Goal: Information Seeking & Learning: Learn about a topic

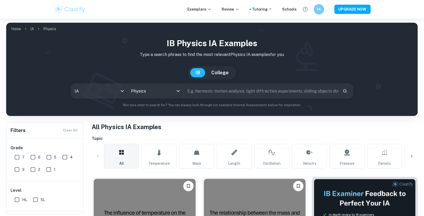
scroll to position [103, 0]
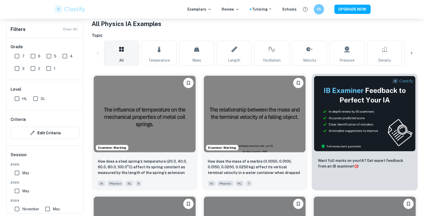
click at [18, 57] on input "7" at bounding box center [17, 56] width 10 height 10
checkbox input "true"
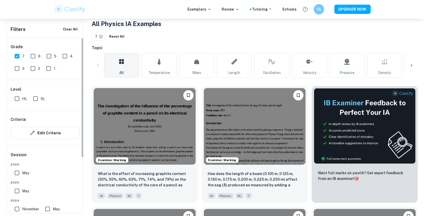
click at [20, 103] on input "HL" at bounding box center [17, 98] width 10 height 10
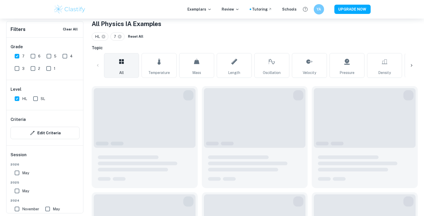
click at [18, 101] on input "HL" at bounding box center [17, 98] width 10 height 10
click at [17, 100] on input "HL" at bounding box center [17, 98] width 10 height 10
checkbox input "true"
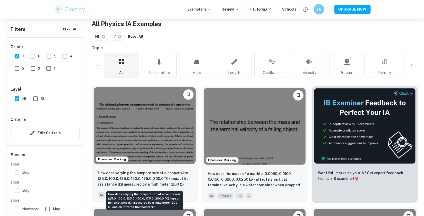
click at [139, 174] on p "How does varying the temperature of a copper wire (25.0, 100.0, 125.0, 150.0, 1…" at bounding box center [145, 179] width 94 height 18
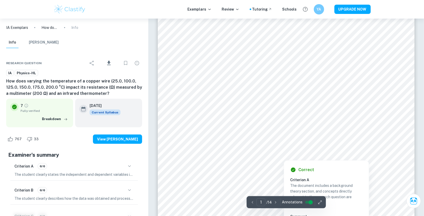
scroll to position [129, 0]
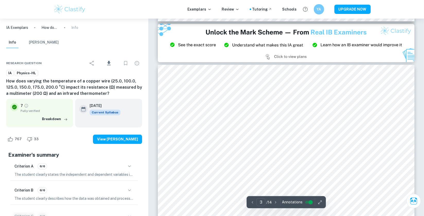
type input "2"
